Goal: Transaction & Acquisition: Purchase product/service

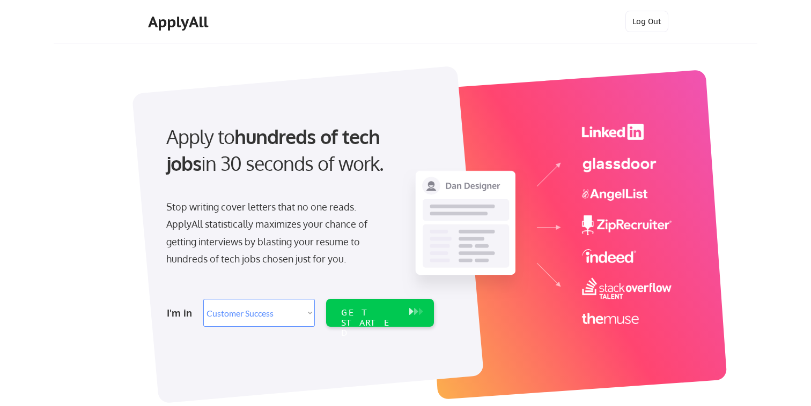
select select ""sales""
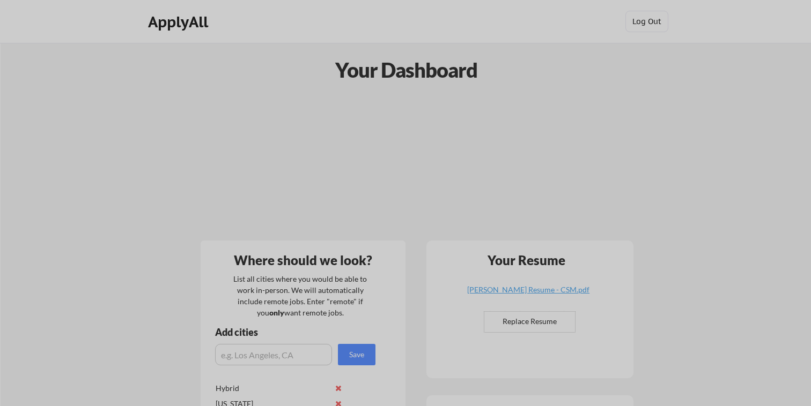
click at [371, 310] on input "input" at bounding box center [405, 302] width 229 height 26
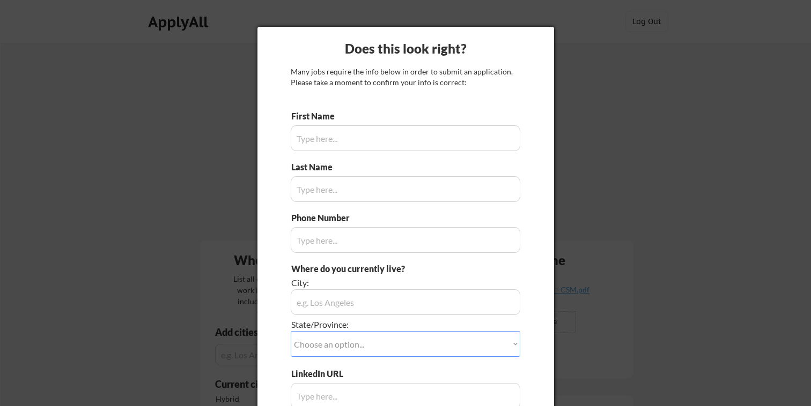
click at [641, 90] on div at bounding box center [405, 203] width 811 height 406
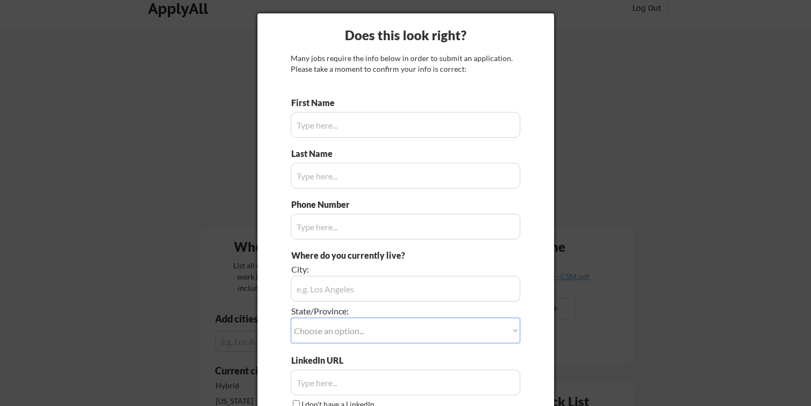
scroll to position [11, 0]
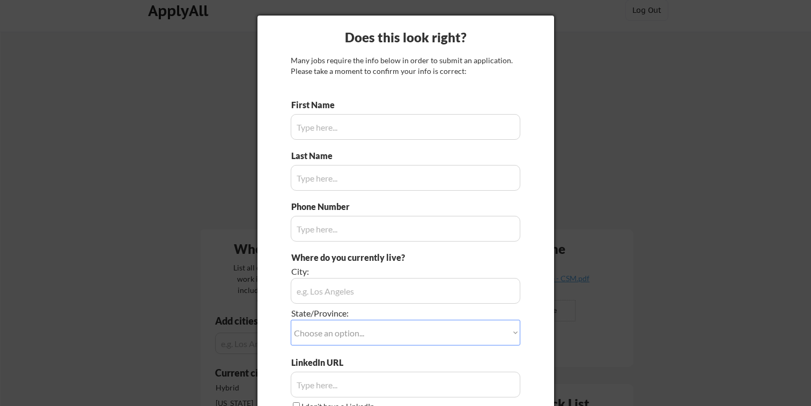
click at [393, 127] on input "input" at bounding box center [405, 127] width 229 height 26
type input "Junior"
click at [382, 175] on input "input" at bounding box center [405, 178] width 229 height 26
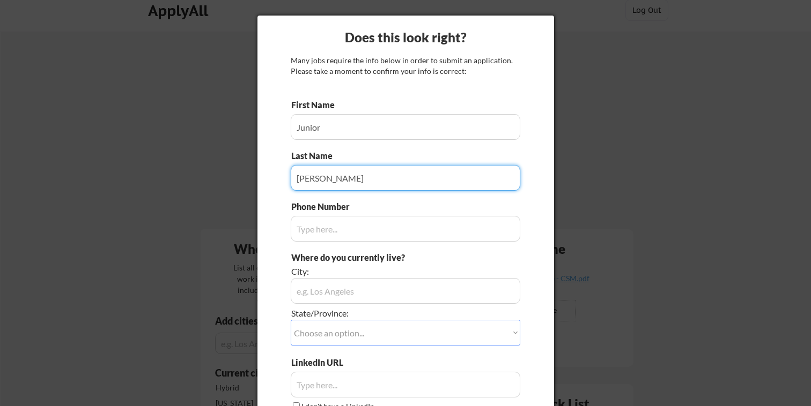
type input "Etwaroo"
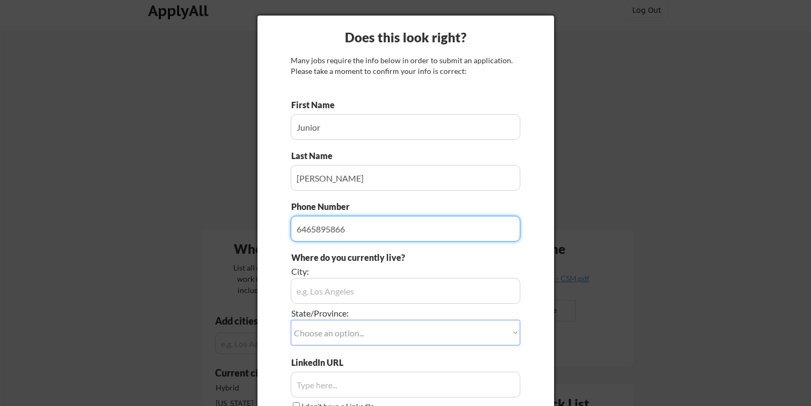
type input "6465895866"
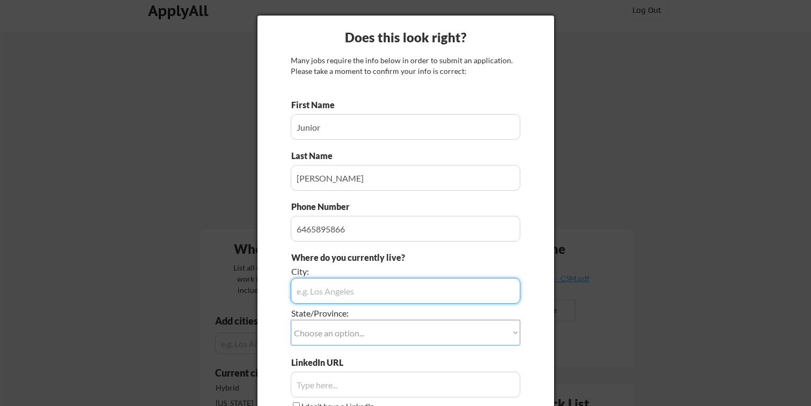
click at [358, 300] on input "input" at bounding box center [405, 291] width 229 height 26
type input "[US_STATE]"
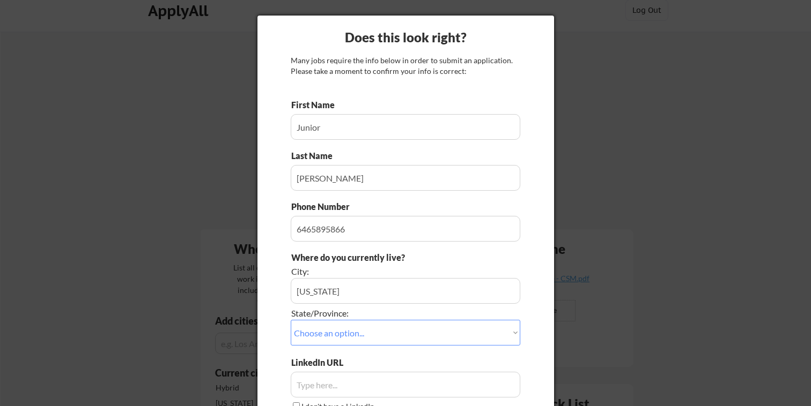
click at [329, 341] on select "Choose an option... Other/Not Applicable Alabama Alaska Alberta Arizona Arkansa…" at bounding box center [405, 333] width 229 height 26
select select ""New York""
click at [291, 320] on select "Choose an option... Other/Not Applicable Alabama Alaska Alberta Arizona Arkansa…" at bounding box center [405, 333] width 229 height 26
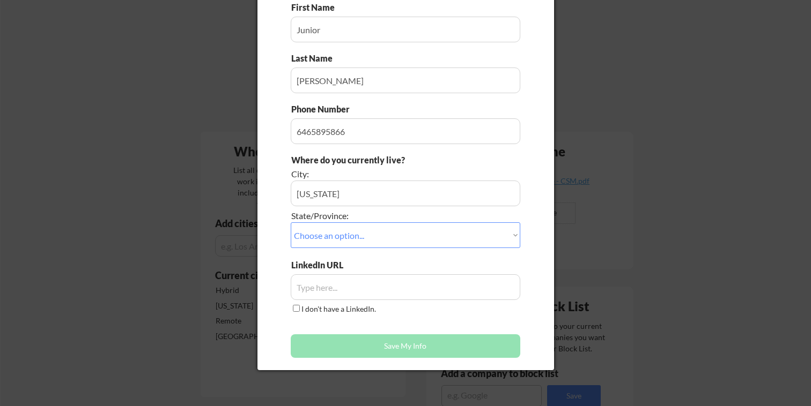
scroll to position [109, 0]
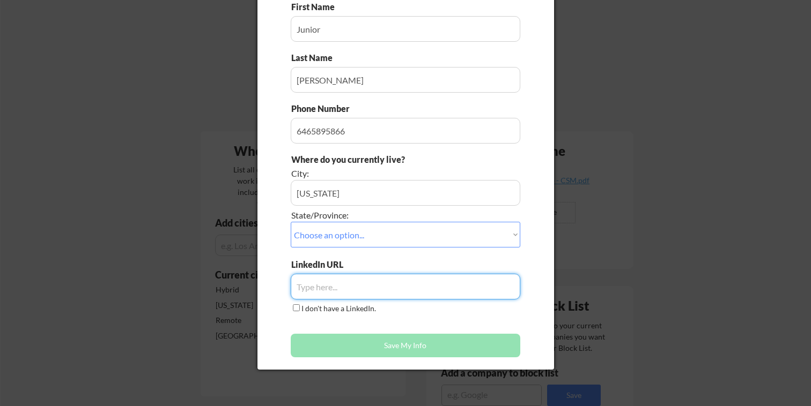
click at [333, 285] on input "input" at bounding box center [405, 287] width 229 height 26
paste input "https://www.linkedin.com/in/junioretwaroo/"
type input "https://www.linkedin.com/in/junioretwaroo/"
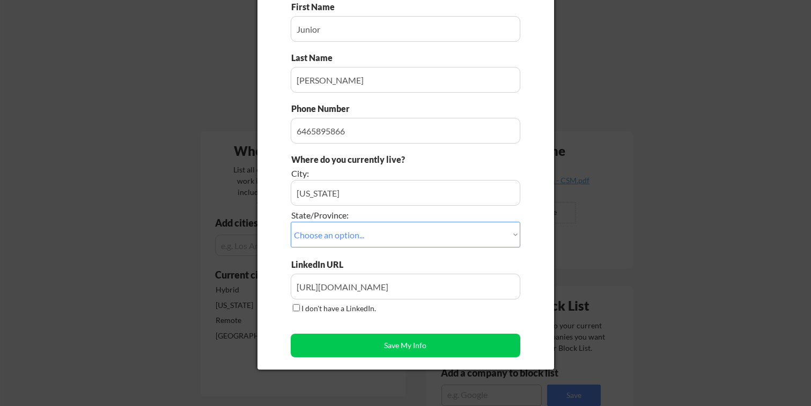
click at [298, 308] on input "I don't have a LinkedIn." at bounding box center [296, 307] width 7 height 7
click at [300, 307] on div "I don't have a LinkedIn." at bounding box center [335, 309] width 88 height 12
click at [296, 306] on input "I don't have a LinkedIn." at bounding box center [296, 307] width 7 height 7
checkbox input "false"
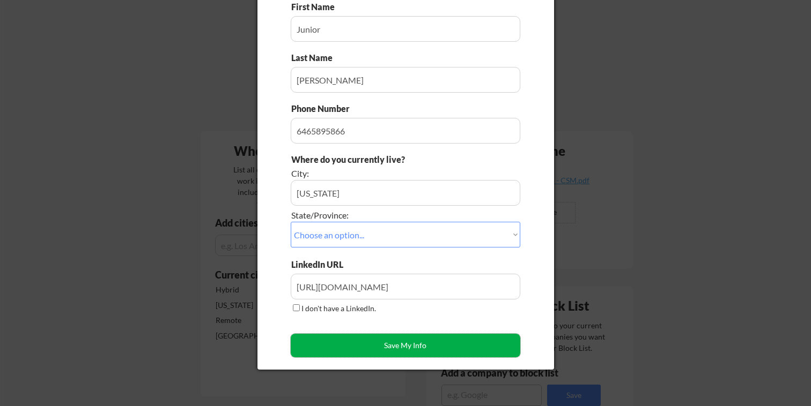
click at [350, 345] on button "Save My Info" at bounding box center [405, 346] width 229 height 24
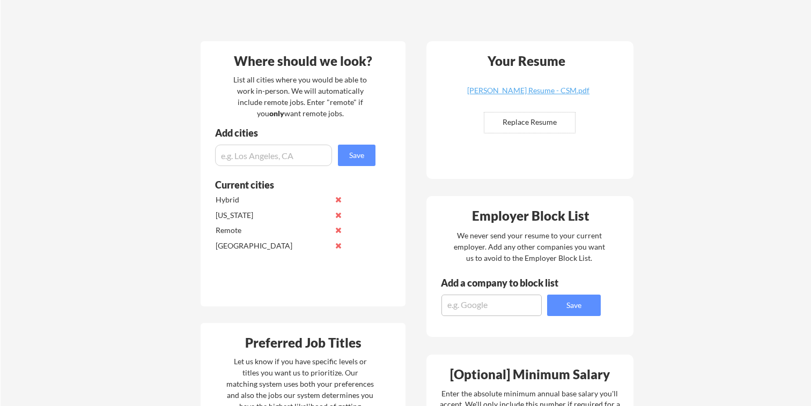
scroll to position [198, 0]
click at [543, 120] on input "file" at bounding box center [529, 124] width 91 height 20
type input "C:\fakepath\Junior Etwaroo Resume - CSM.docx (2).pdf"
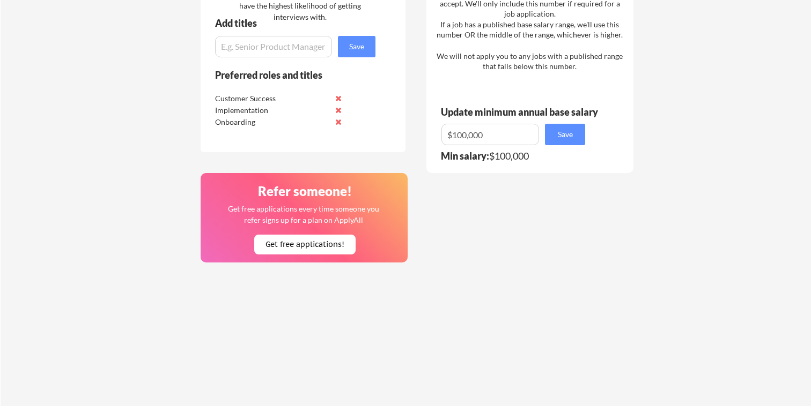
scroll to position [603, 0]
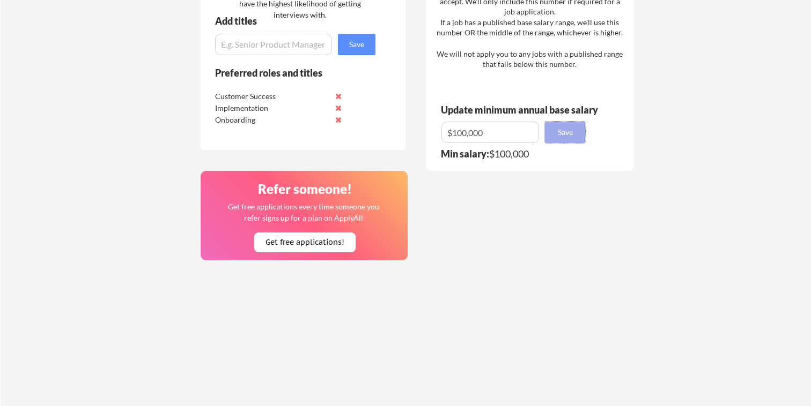
click at [558, 133] on button "Save" at bounding box center [565, 132] width 40 height 21
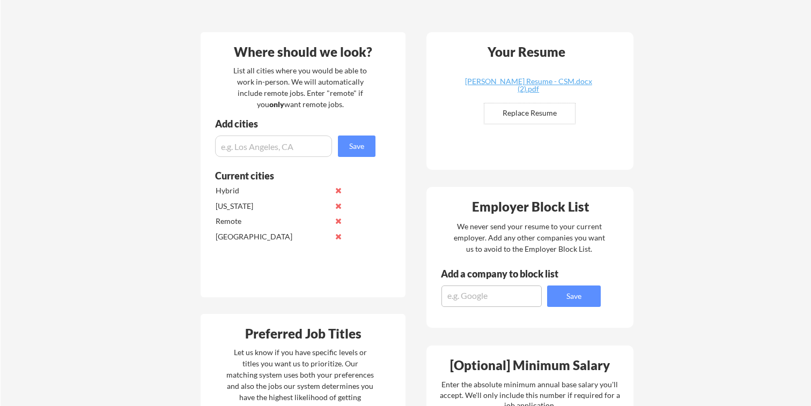
scroll to position [208, 0]
click at [278, 153] on input "input" at bounding box center [273, 146] width 117 height 21
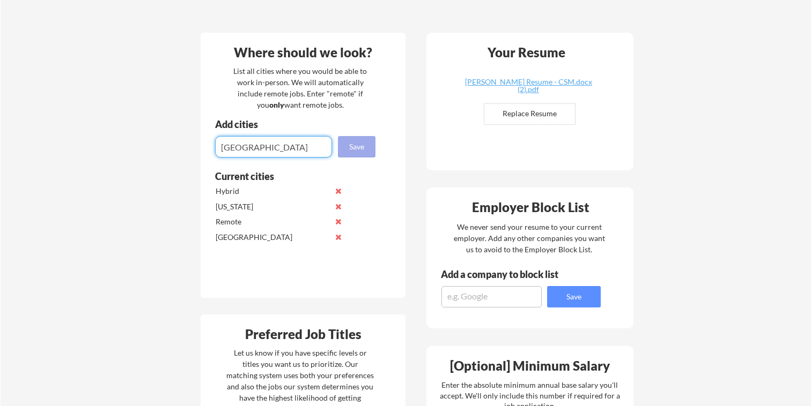
type input "[GEOGRAPHIC_DATA]"
click at [353, 146] on button "Save" at bounding box center [357, 146] width 38 height 21
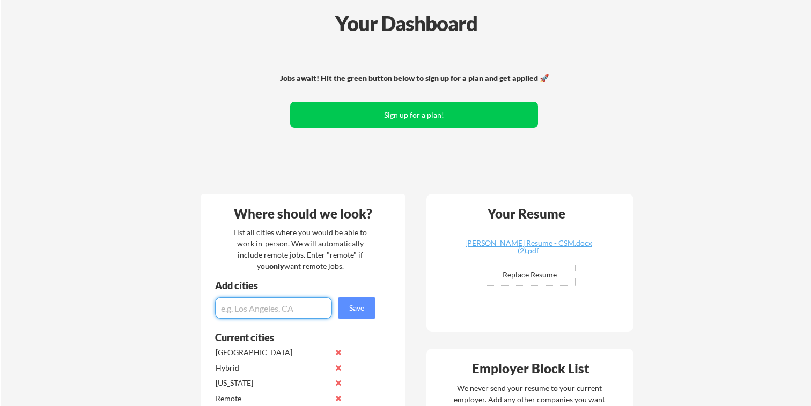
scroll to position [40, 0]
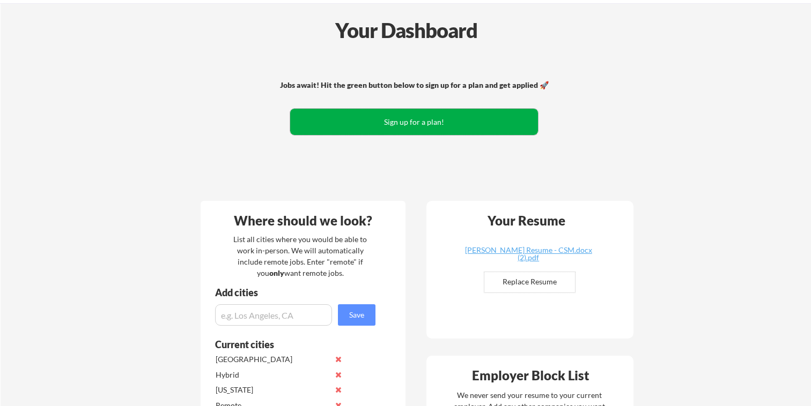
click at [465, 119] on button "Sign up for a plan!" at bounding box center [414, 122] width 248 height 26
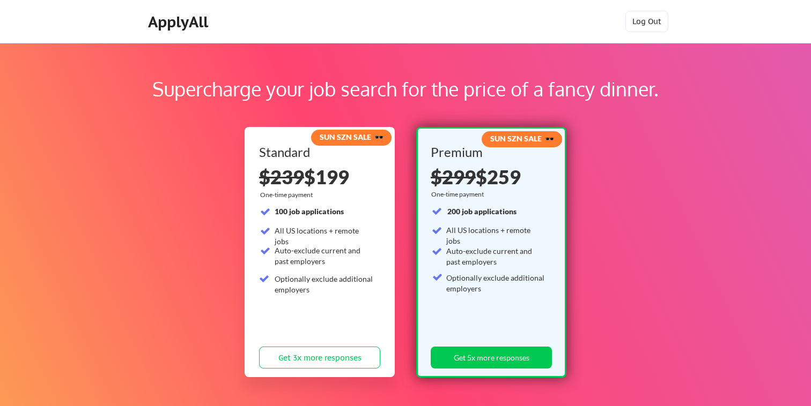
click at [286, 319] on div "Standard $239 $199 One-time payment 100 job applications All US locations + rem…" at bounding box center [319, 260] width 121 height 228
click at [330, 279] on div "Optionally exclude additional employers" at bounding box center [323, 284] width 99 height 21
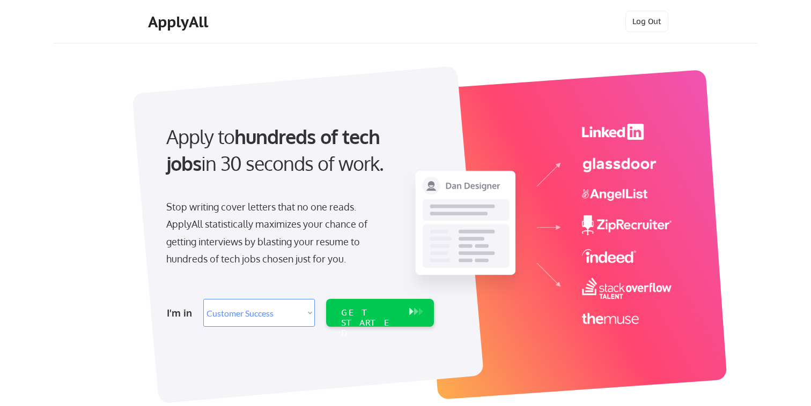
select select ""sales""
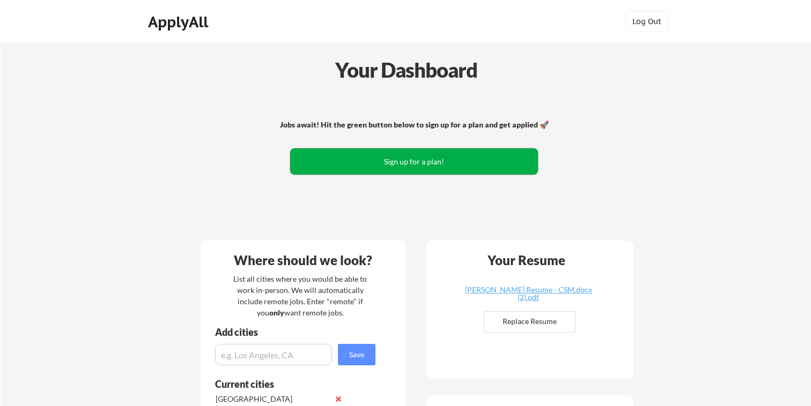
click at [385, 158] on button "Sign up for a plan!" at bounding box center [414, 161] width 248 height 26
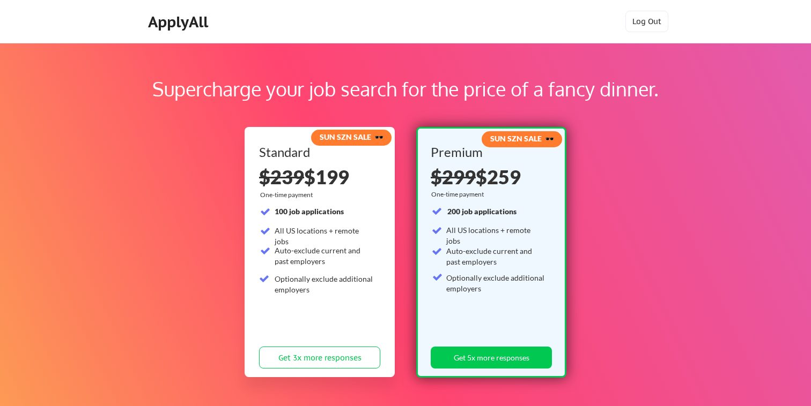
scroll to position [222, 0]
